Goal: Communication & Community: Answer question/provide support

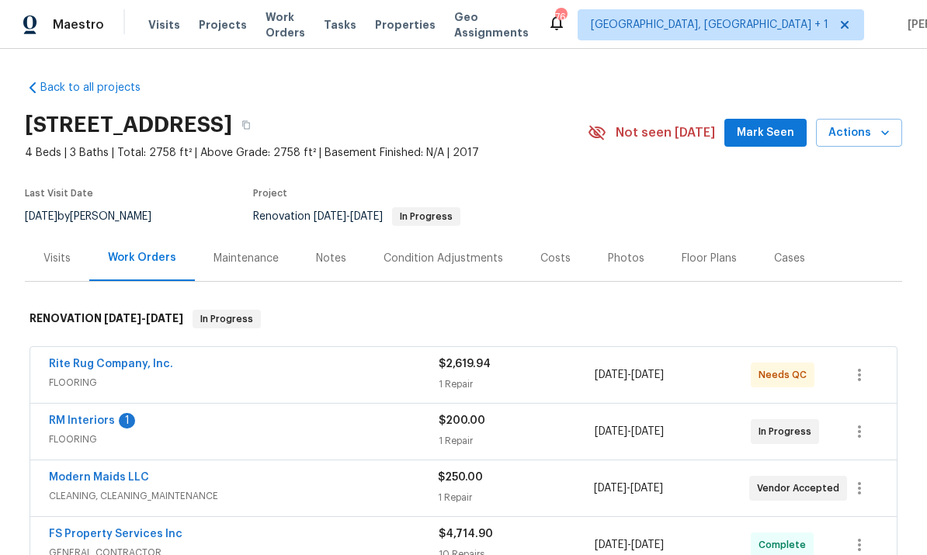
click at [116, 363] on link "Rite Rug Company, Inc." at bounding box center [111, 364] width 124 height 11
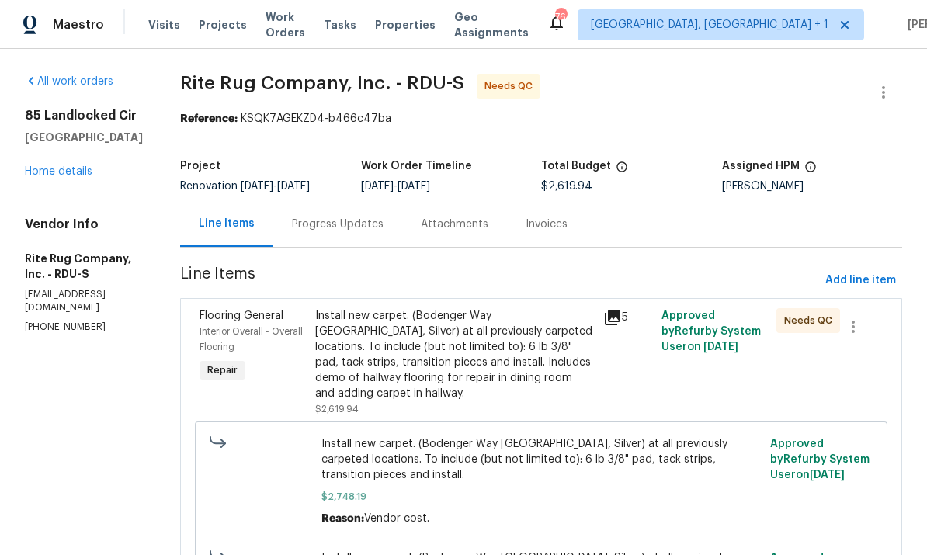
click at [62, 175] on link "Home details" at bounding box center [59, 171] width 68 height 11
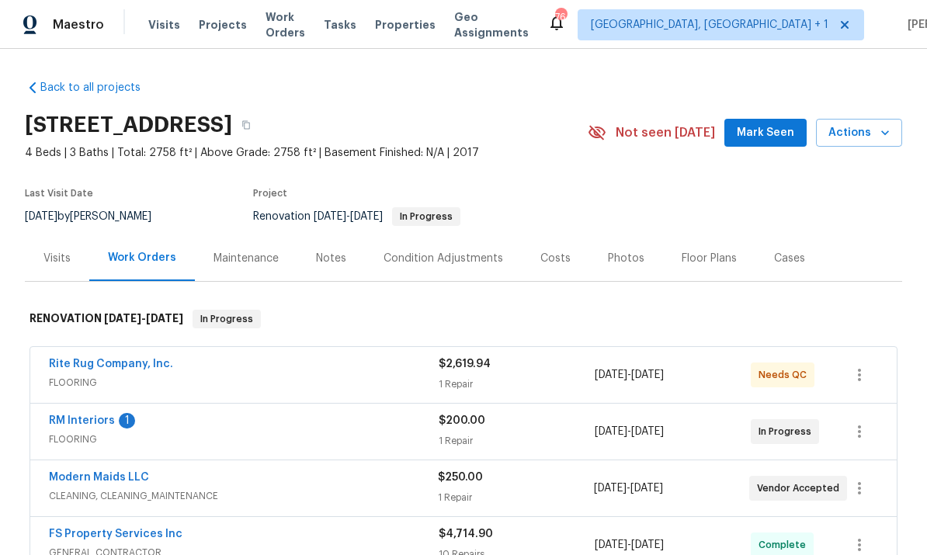
click at [91, 418] on link "RM Interiors" at bounding box center [82, 420] width 66 height 11
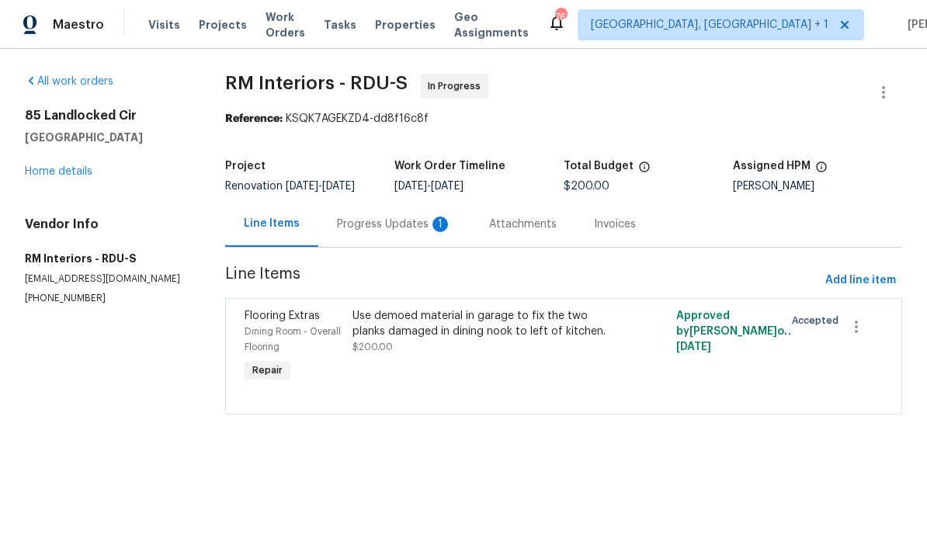
click at [377, 232] on div "Progress Updates 1" at bounding box center [394, 225] width 115 height 16
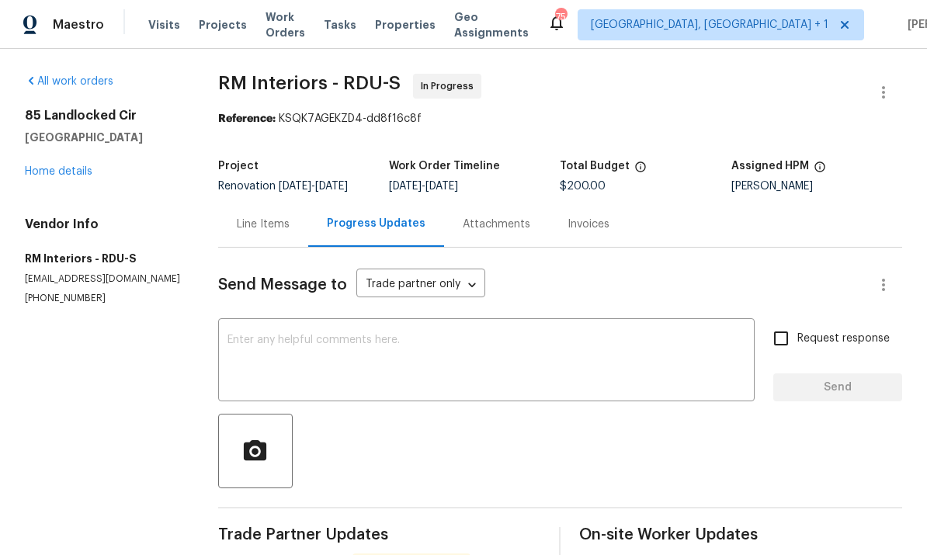
click at [57, 175] on link "Home details" at bounding box center [59, 171] width 68 height 11
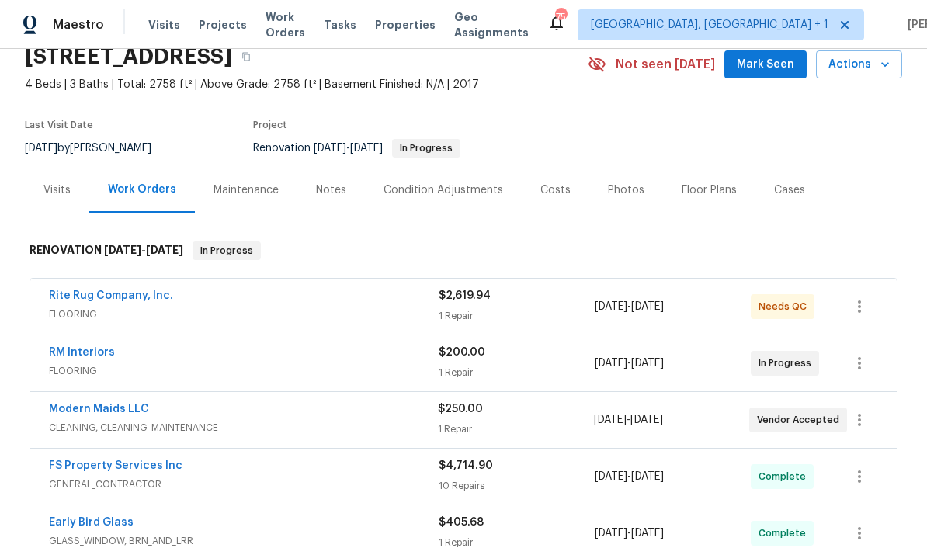
scroll to position [70, 0]
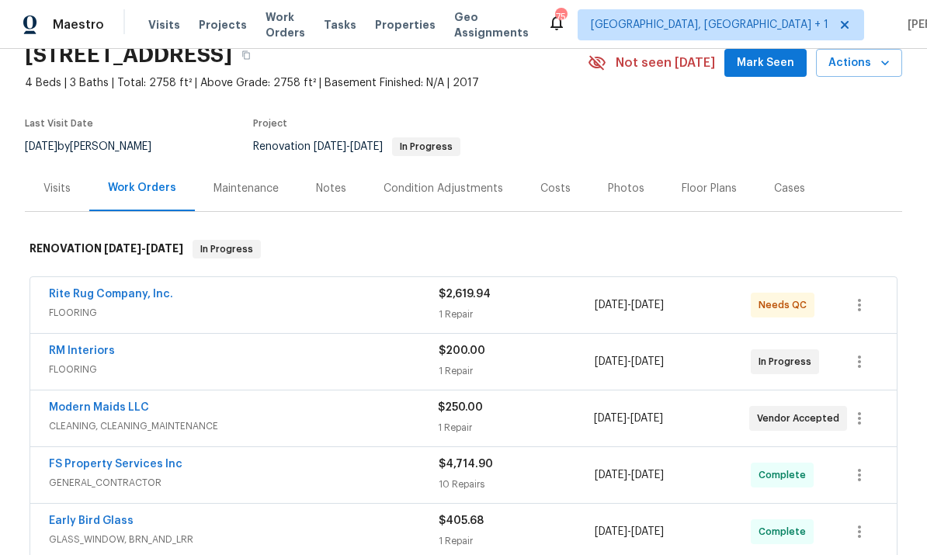
click at [125, 403] on link "Modern Maids LLC" at bounding box center [99, 407] width 100 height 11
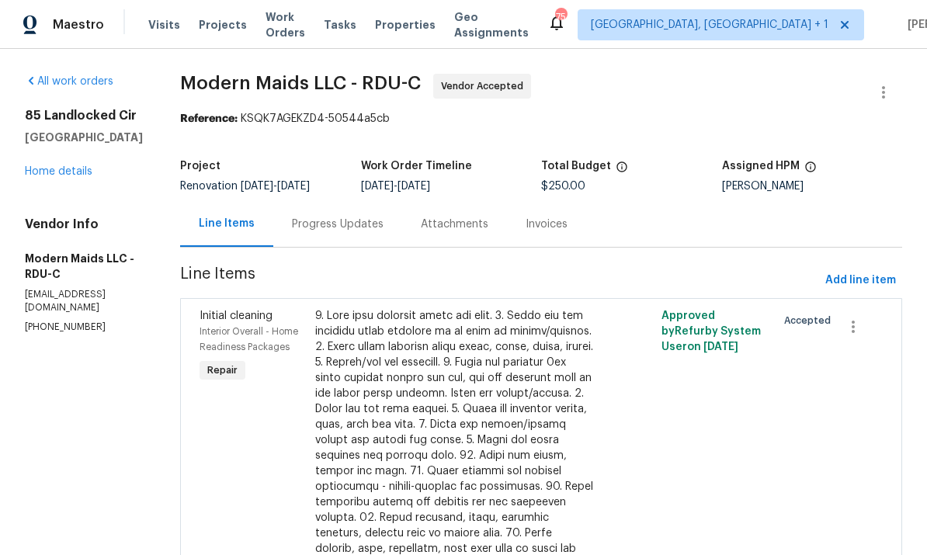
click at [356, 216] on div "Progress Updates" at bounding box center [337, 224] width 129 height 46
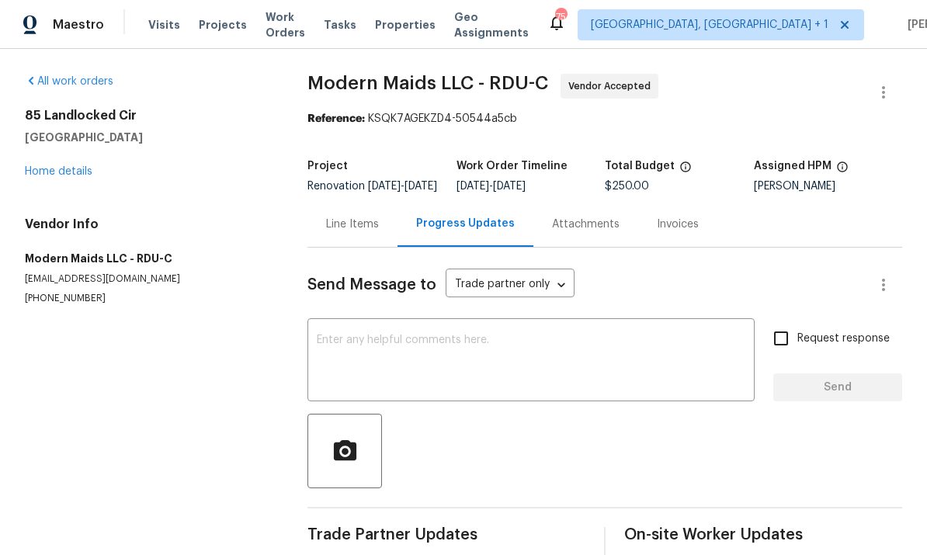
click at [57, 176] on link "Home details" at bounding box center [59, 171] width 68 height 11
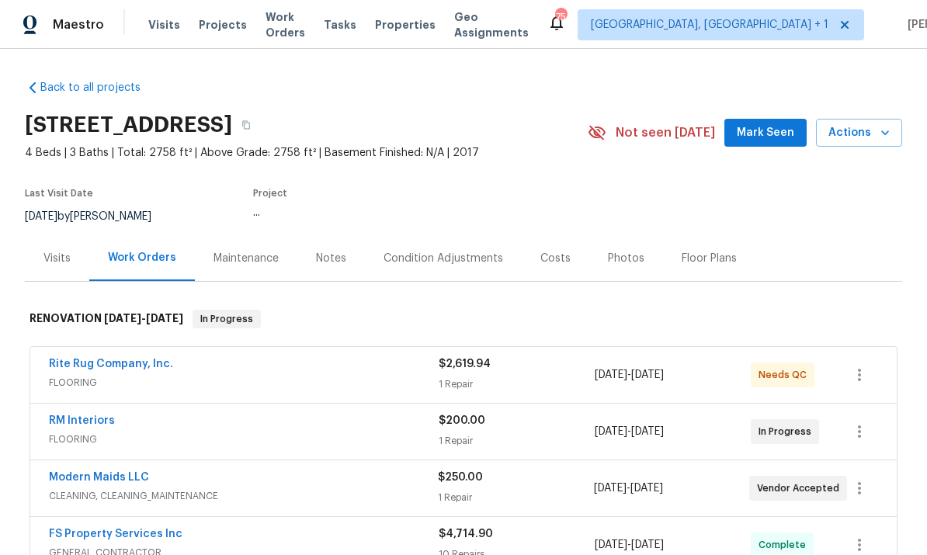
click at [779, 124] on span "Mark Seen" at bounding box center [765, 132] width 57 height 19
click at [763, 137] on span "Mark Seen" at bounding box center [765, 132] width 57 height 19
click at [118, 362] on link "Rite Rug Company, Inc." at bounding box center [111, 364] width 124 height 11
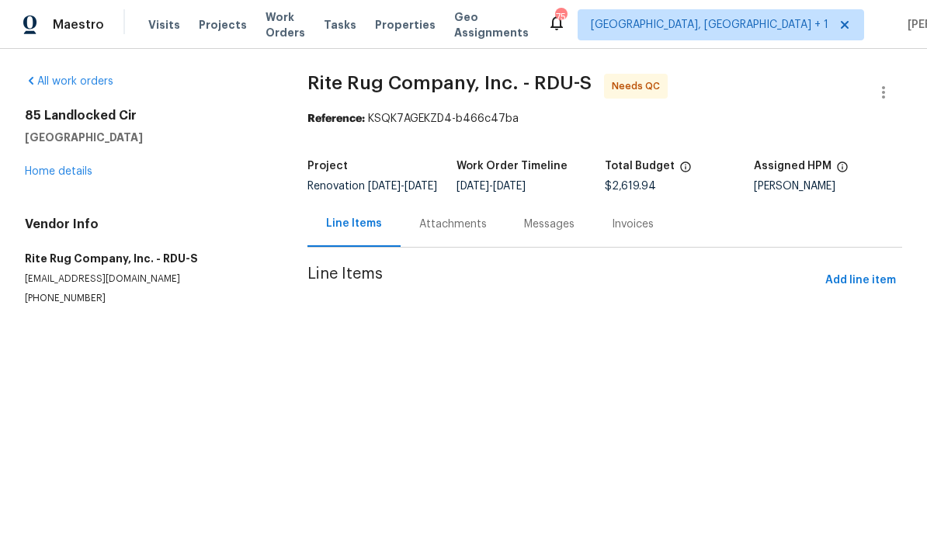
click at [61, 175] on link "Home details" at bounding box center [59, 171] width 68 height 11
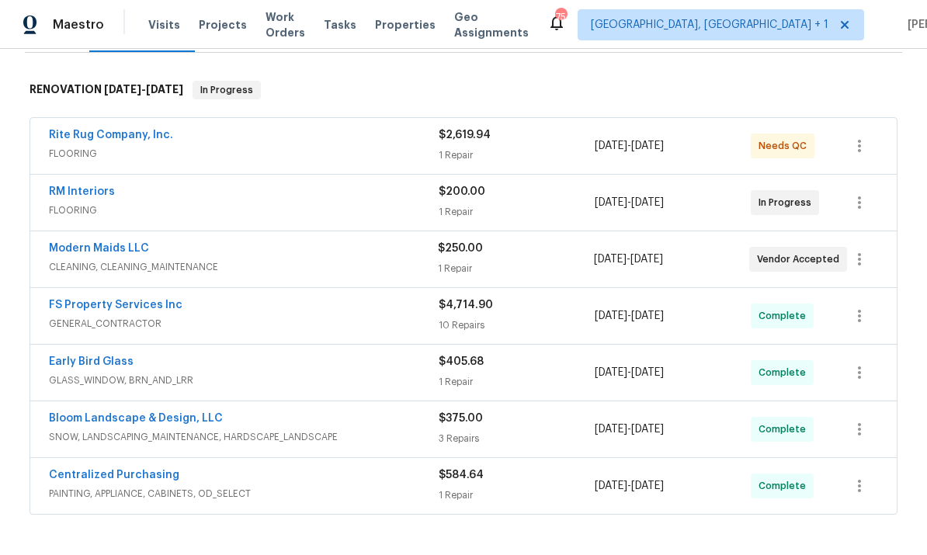
scroll to position [230, 0]
click at [101, 236] on div "Modern Maids LLC CLEANING, CLEANING_MAINTENANCE $250.00 1 Repair 8/18/2025 - 8/…" at bounding box center [463, 259] width 867 height 56
click at [125, 245] on link "Modern Maids LLC" at bounding box center [99, 247] width 100 height 11
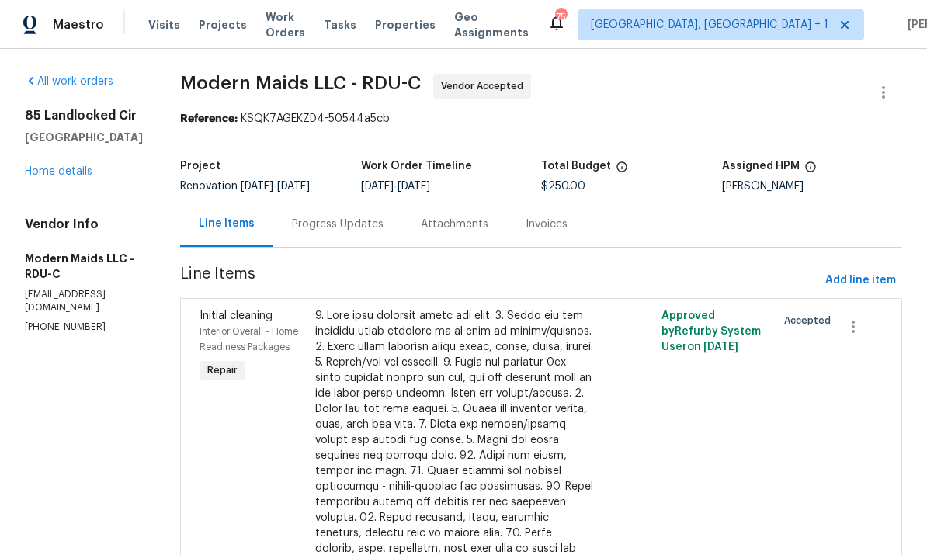
click at [358, 224] on div "Progress Updates" at bounding box center [338, 225] width 92 height 16
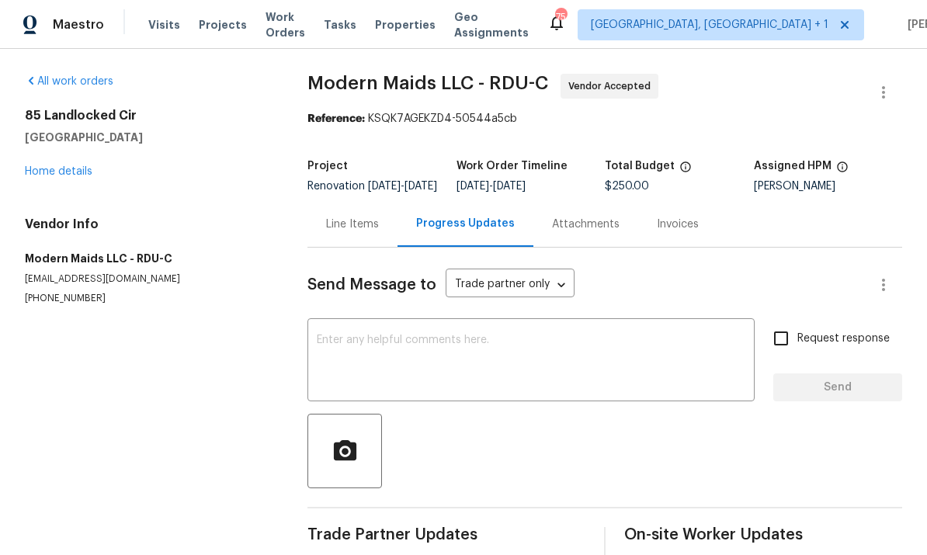
scroll to position [58, 0]
click at [353, 273] on div "Send Message to Trade partner only Trade partner only ​ x ​ Request response Se…" at bounding box center [604, 521] width 595 height 547
click at [365, 335] on textarea at bounding box center [531, 362] width 429 height 54
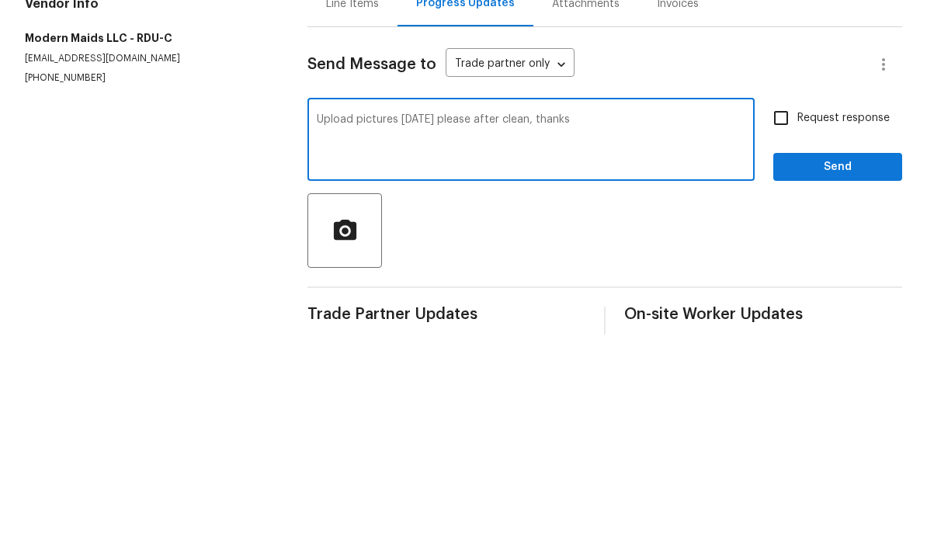
type textarea "Upload pictures today please after clean, thanks"
click at [783, 322] on input "Request response" at bounding box center [781, 338] width 33 height 33
checkbox input "true"
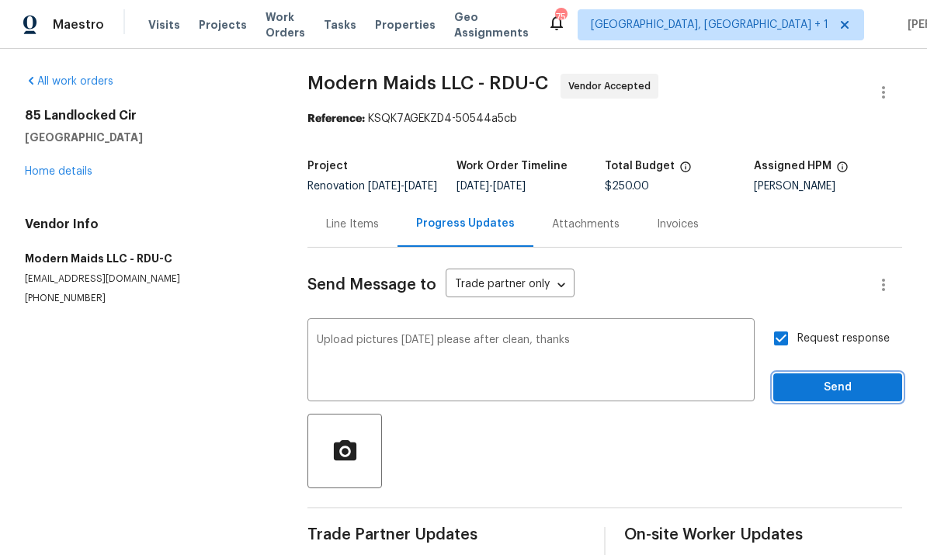
click at [846, 378] on span "Send" at bounding box center [838, 387] width 104 height 19
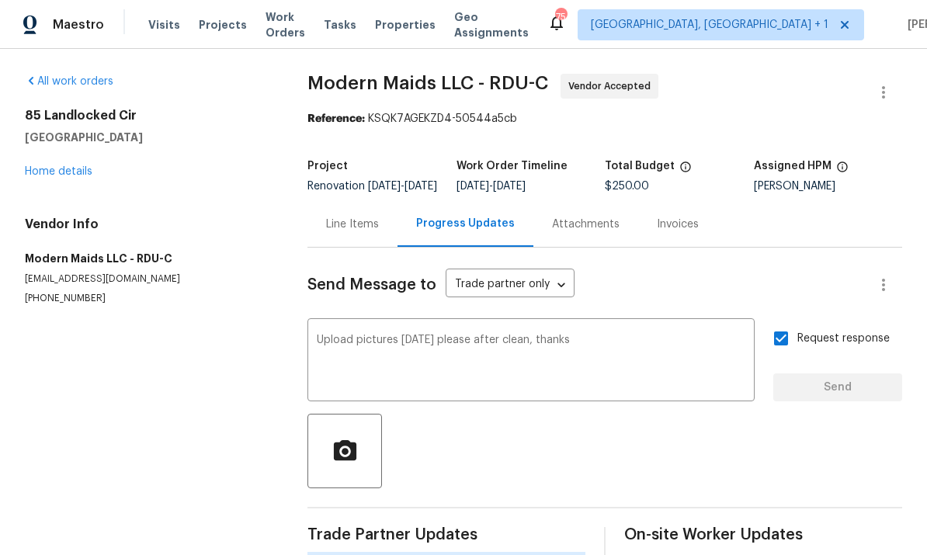
click at [70, 166] on link "Home details" at bounding box center [59, 171] width 68 height 11
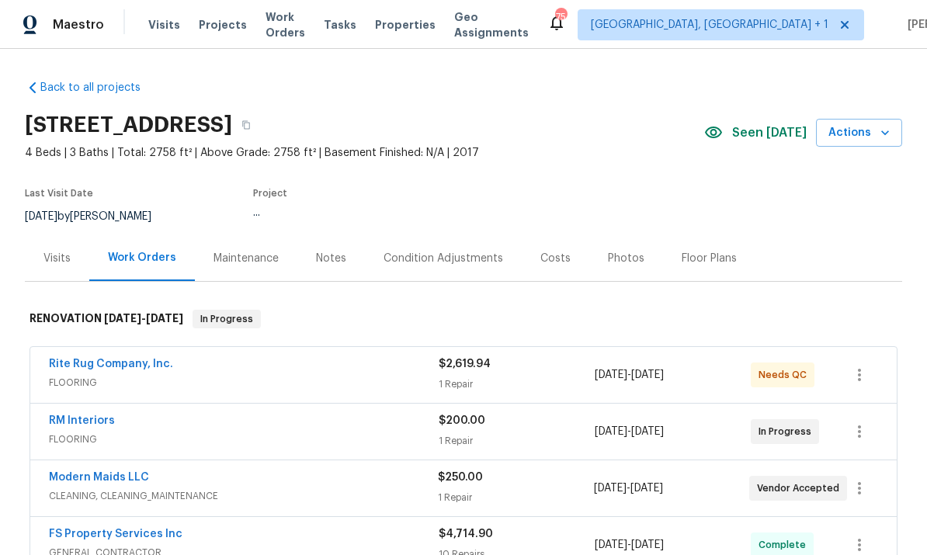
click at [340, 235] on div "Notes" at bounding box center [331, 258] width 68 height 46
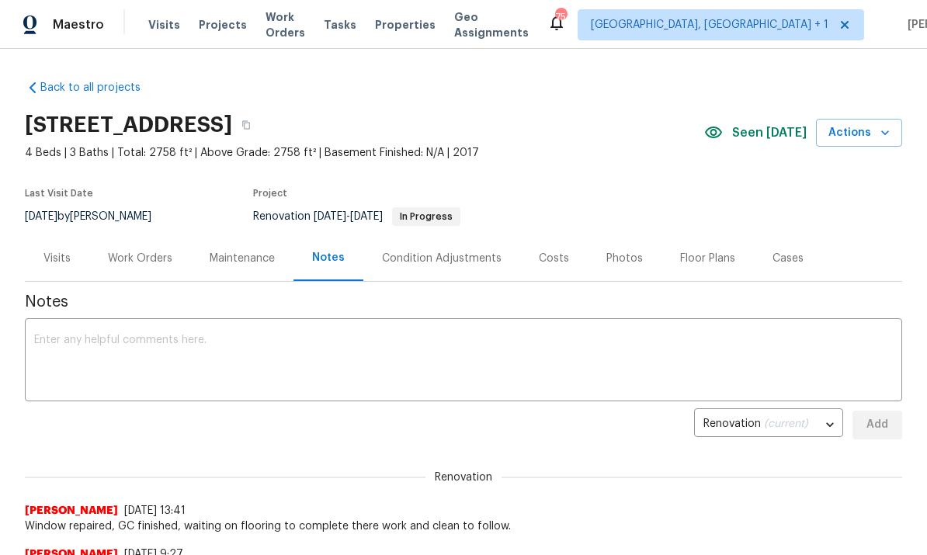
click at [74, 328] on div "x ​" at bounding box center [463, 361] width 877 height 79
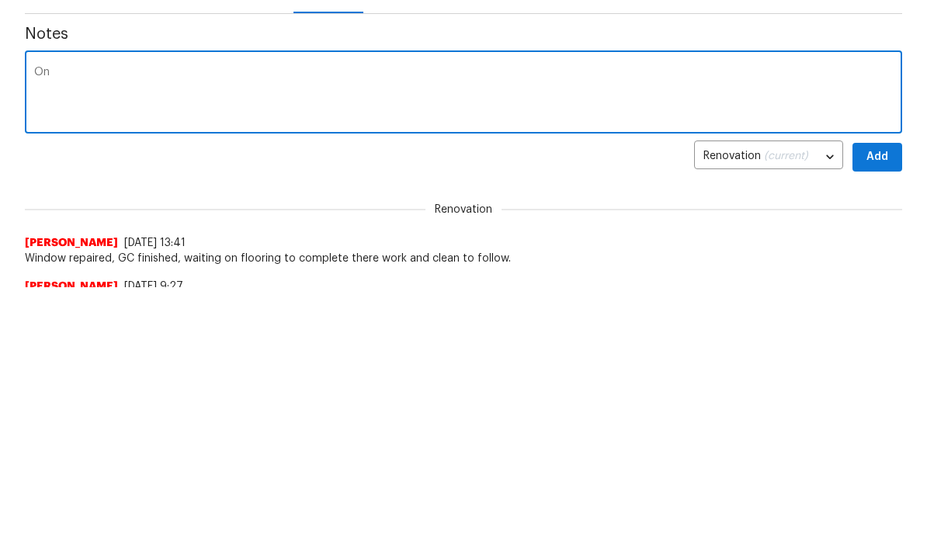
type textarea "O"
click at [75, 335] on textarea "Origibal flooring vendor did not want to make the laminate repair so got anothe…" at bounding box center [463, 362] width 859 height 54
type textarea "Original flooring vendor did not want to make the laminate repair so got anothe…"
click at [887, 415] on span "Add" at bounding box center [877, 424] width 25 height 19
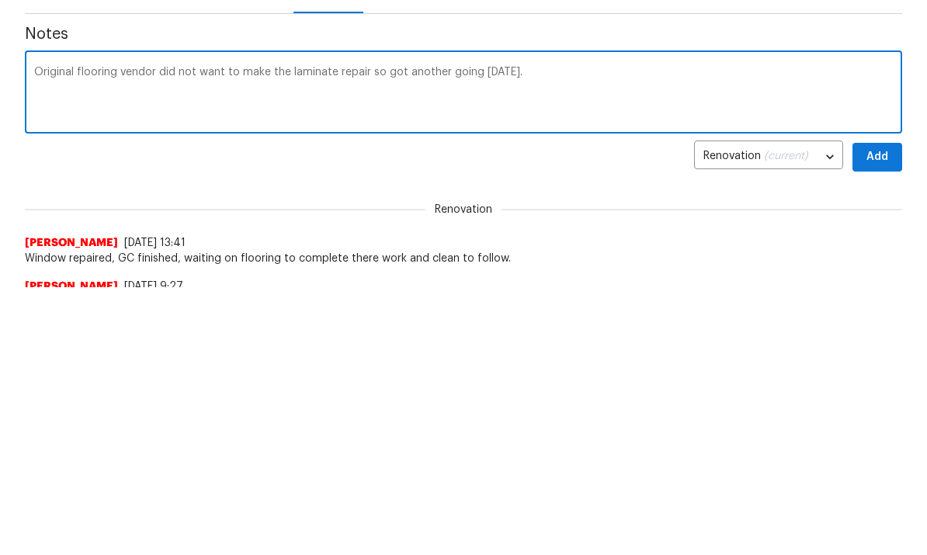
scroll to position [268, 0]
